Goal: Task Accomplishment & Management: Complete application form

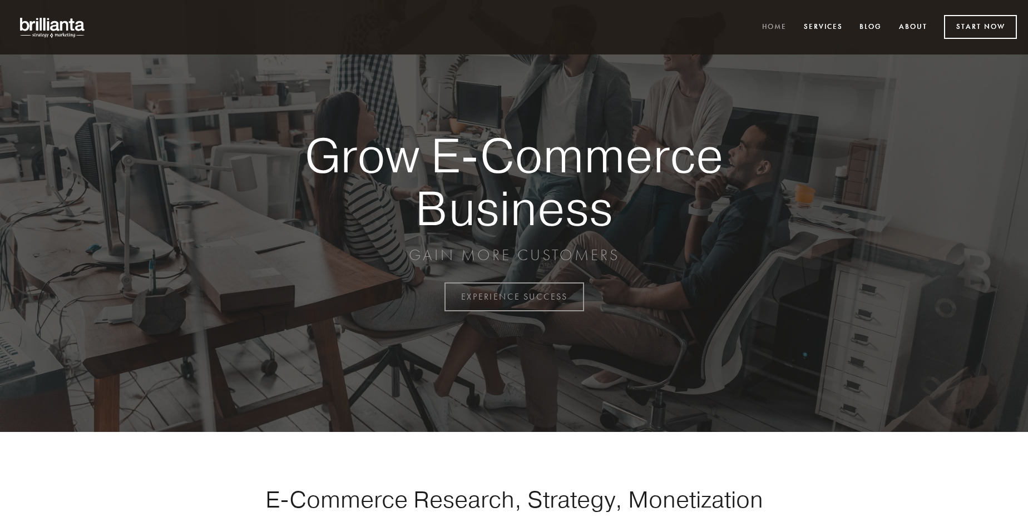
scroll to position [2916, 0]
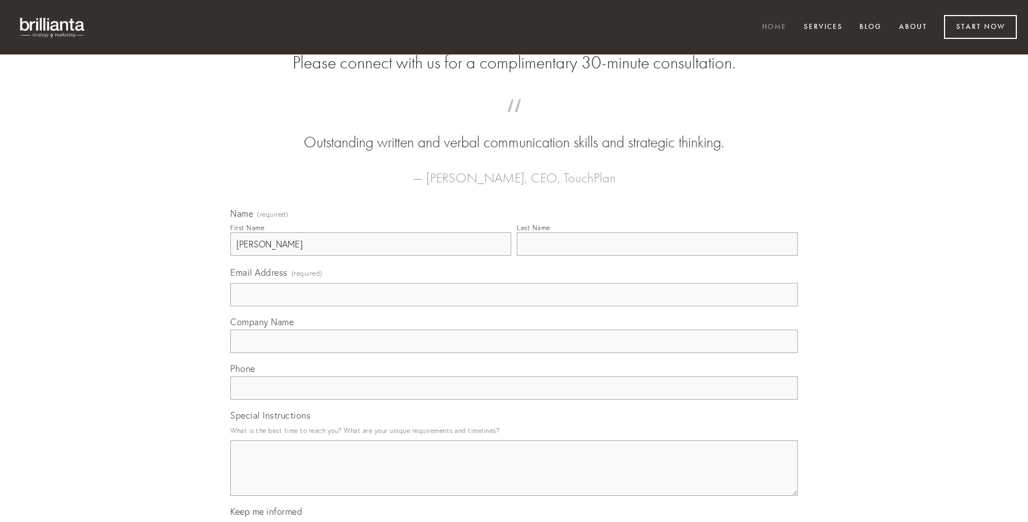
type input "[PERSON_NAME]"
click at [657, 256] on input "Last Name" at bounding box center [657, 244] width 281 height 23
type input "[PERSON_NAME]"
click at [514, 306] on input "Email Address (required)" at bounding box center [513, 294] width 567 height 23
type input "[EMAIL_ADDRESS][DOMAIN_NAME]"
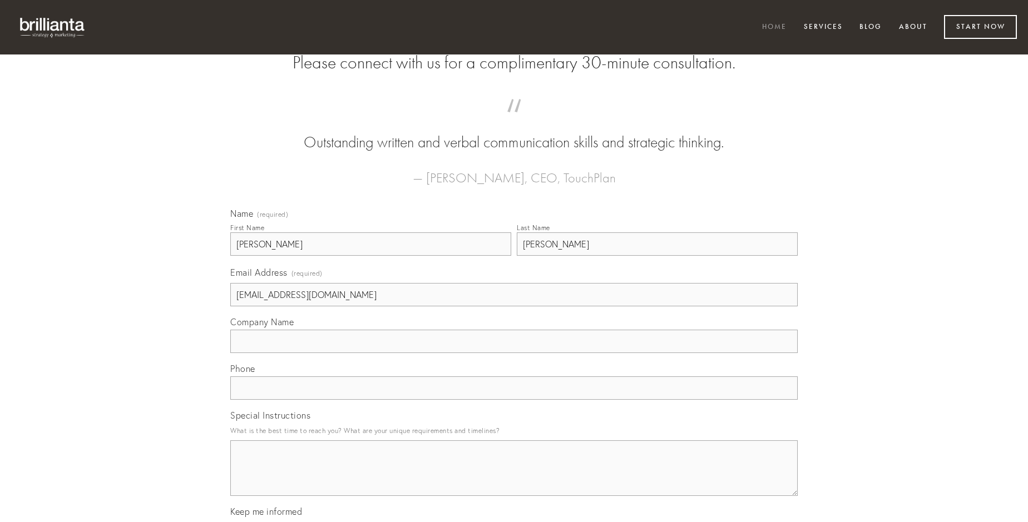
click at [514, 353] on input "Company Name" at bounding box center [513, 341] width 567 height 23
type input "vulpes"
click at [514, 400] on input "text" at bounding box center [513, 388] width 567 height 23
click at [514, 478] on textarea "Special Instructions" at bounding box center [513, 469] width 567 height 56
type textarea "depulso"
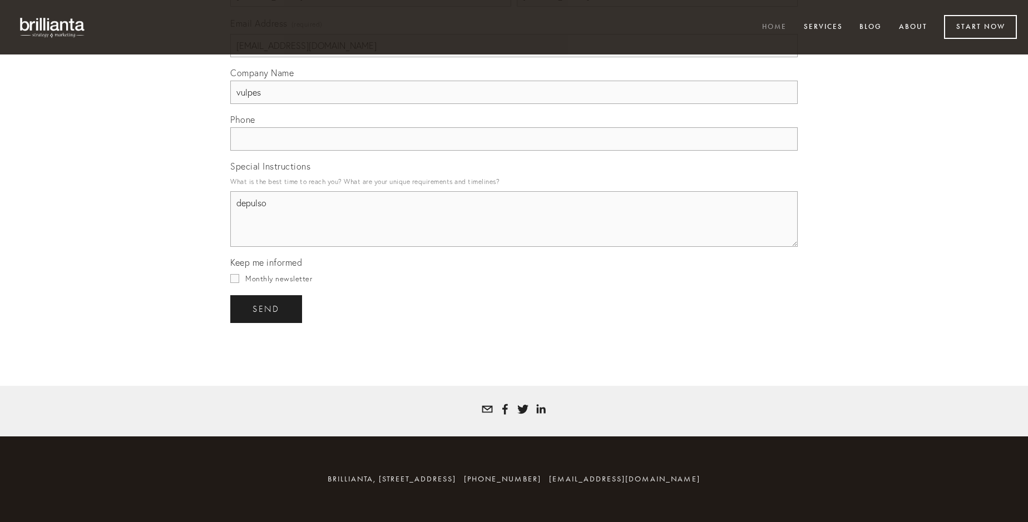
click at [267, 309] on span "send" at bounding box center [266, 309] width 27 height 10
